Goal: Task Accomplishment & Management: Manage account settings

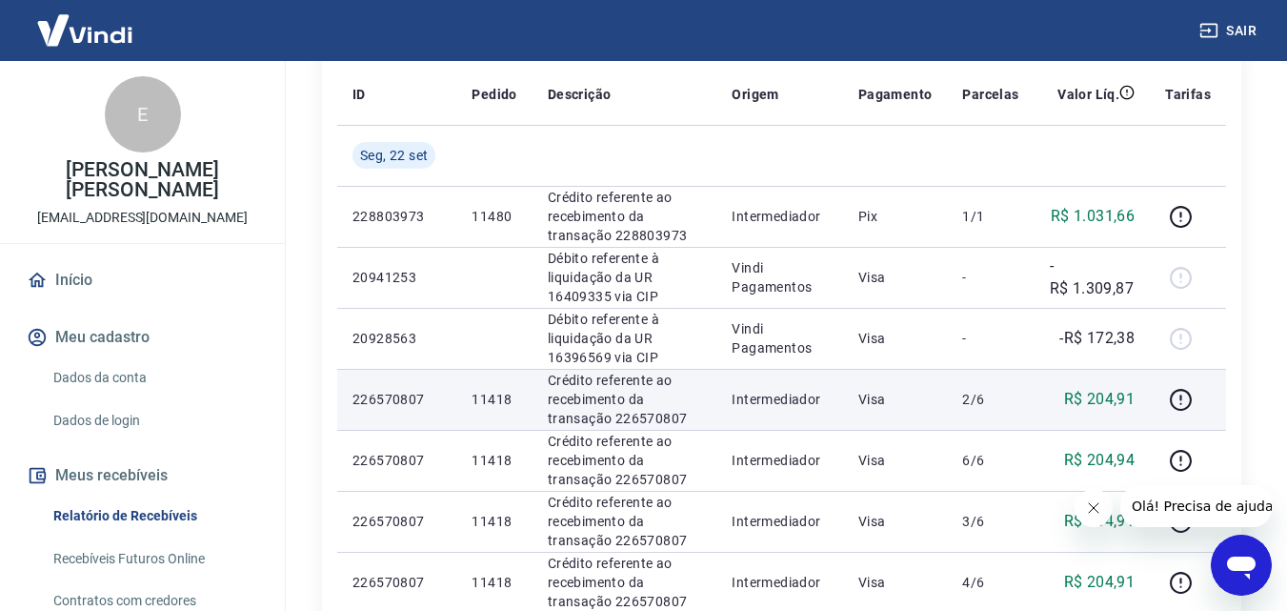
scroll to position [286, 0]
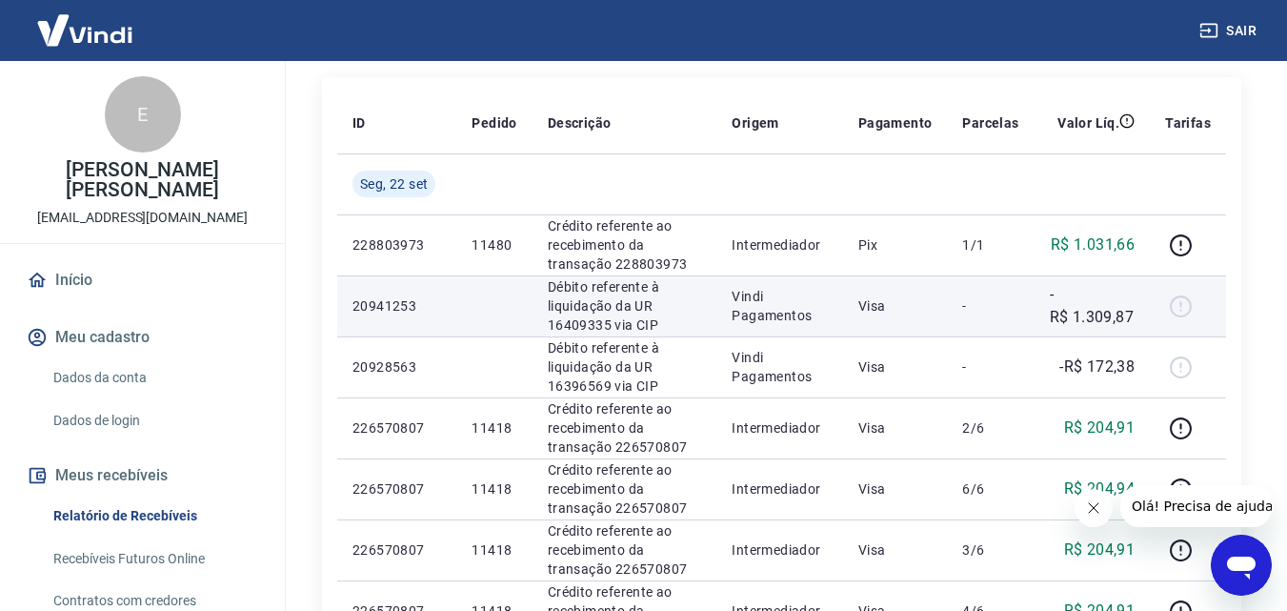
scroll to position [191, 0]
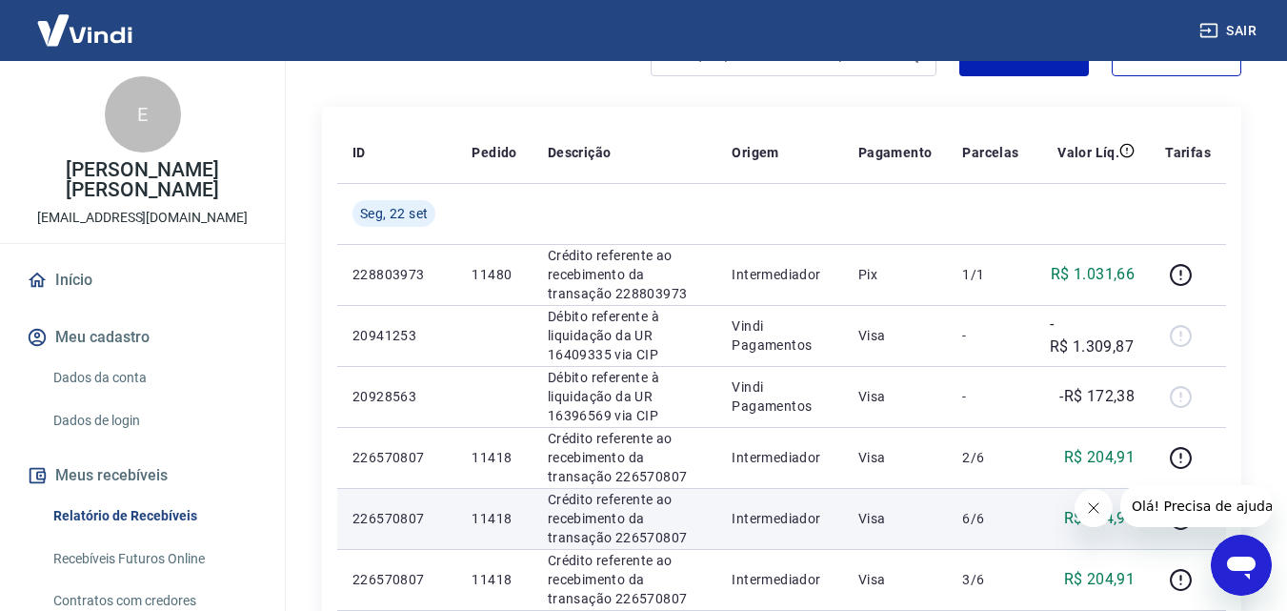
scroll to position [286, 0]
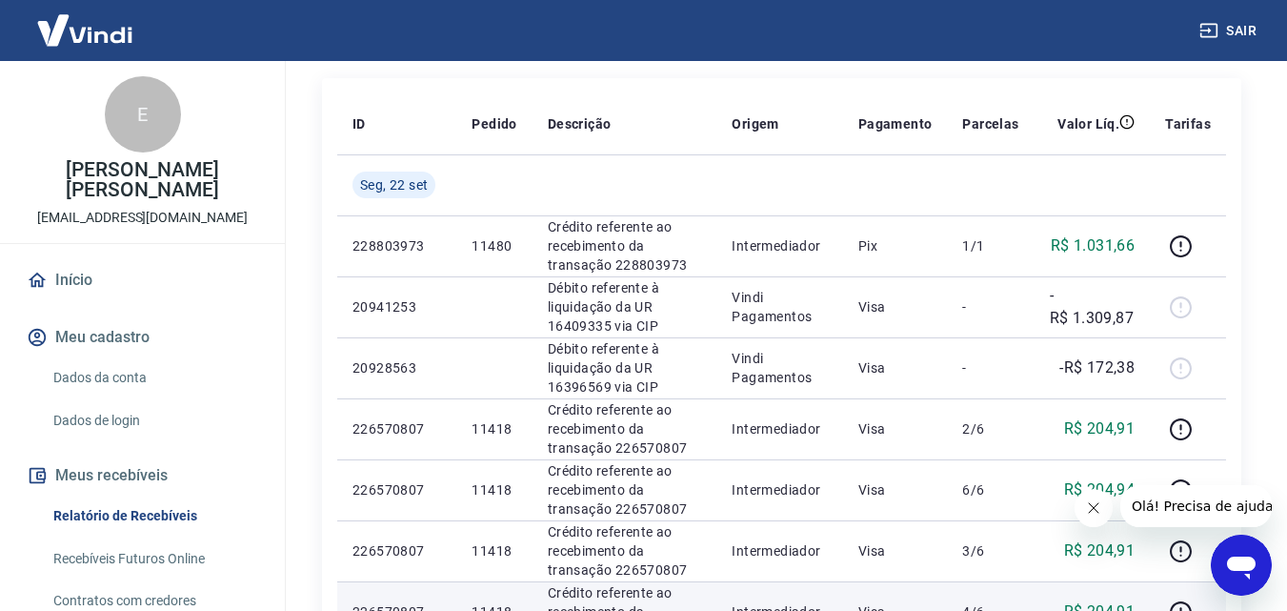
scroll to position [191, 0]
